Goal: Obtain resource: Obtain resource

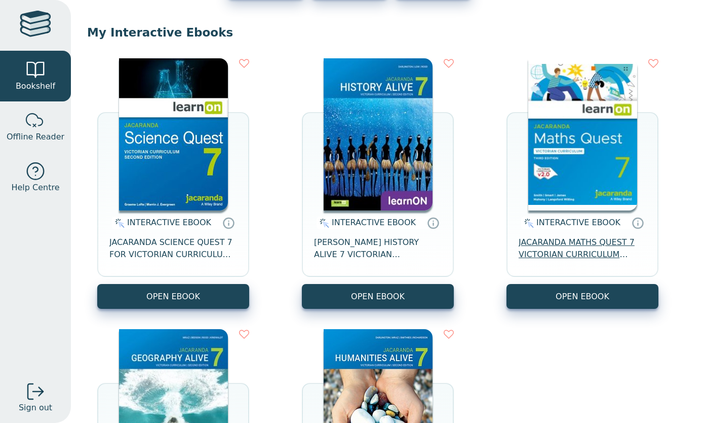
scroll to position [82, 0]
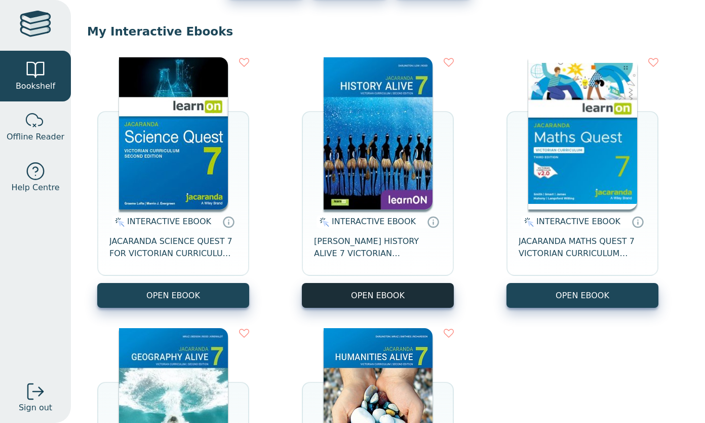
click at [419, 295] on button "OPEN EBOOK" at bounding box center [378, 295] width 152 height 25
